Goal: Find specific page/section: Find specific page/section

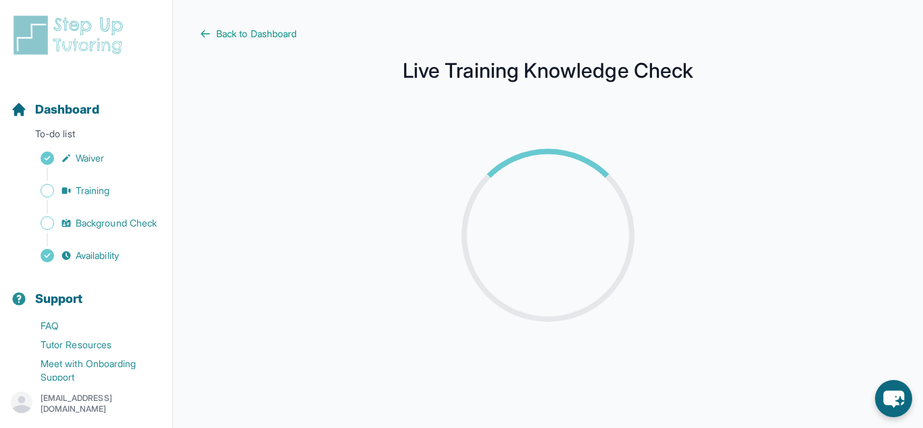
click at [621, 161] on div at bounding box center [547, 235] width 173 height 173
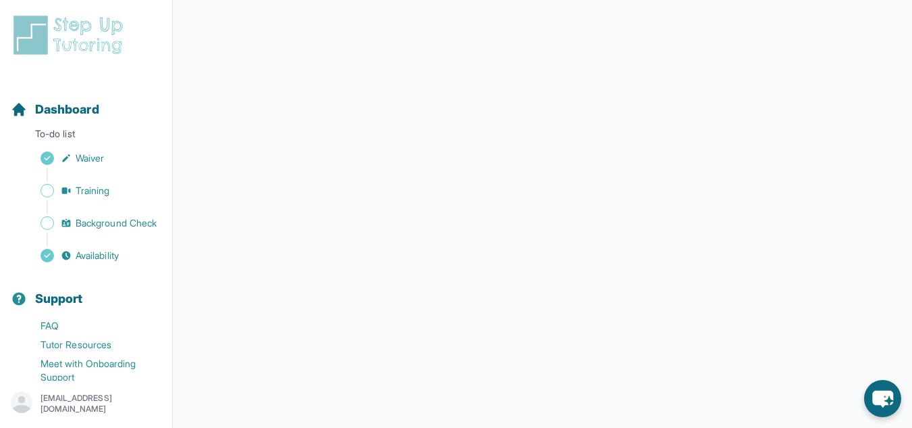
scroll to position [291, 0]
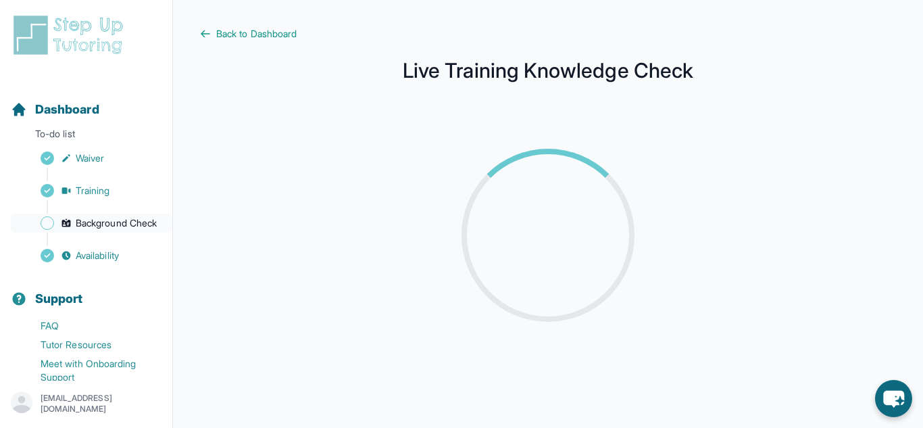
click at [97, 226] on span "Background Check" at bounding box center [116, 223] width 81 height 14
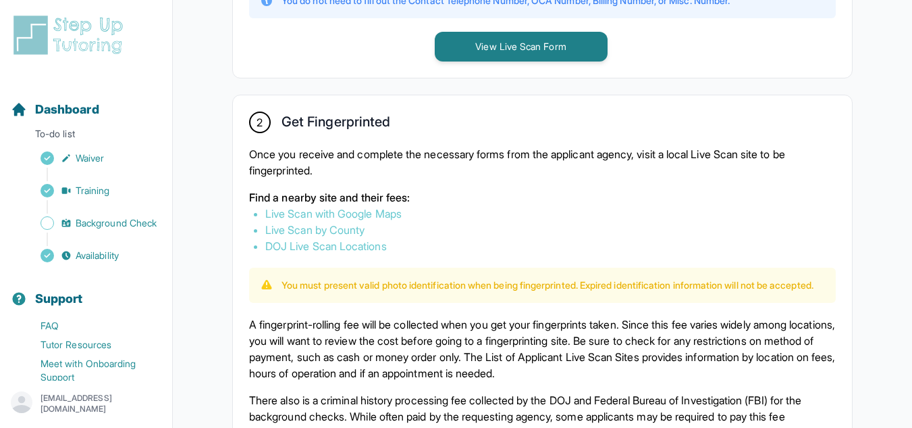
scroll to position [700, 0]
